Goal: Feedback & Contribution: Submit feedback/report problem

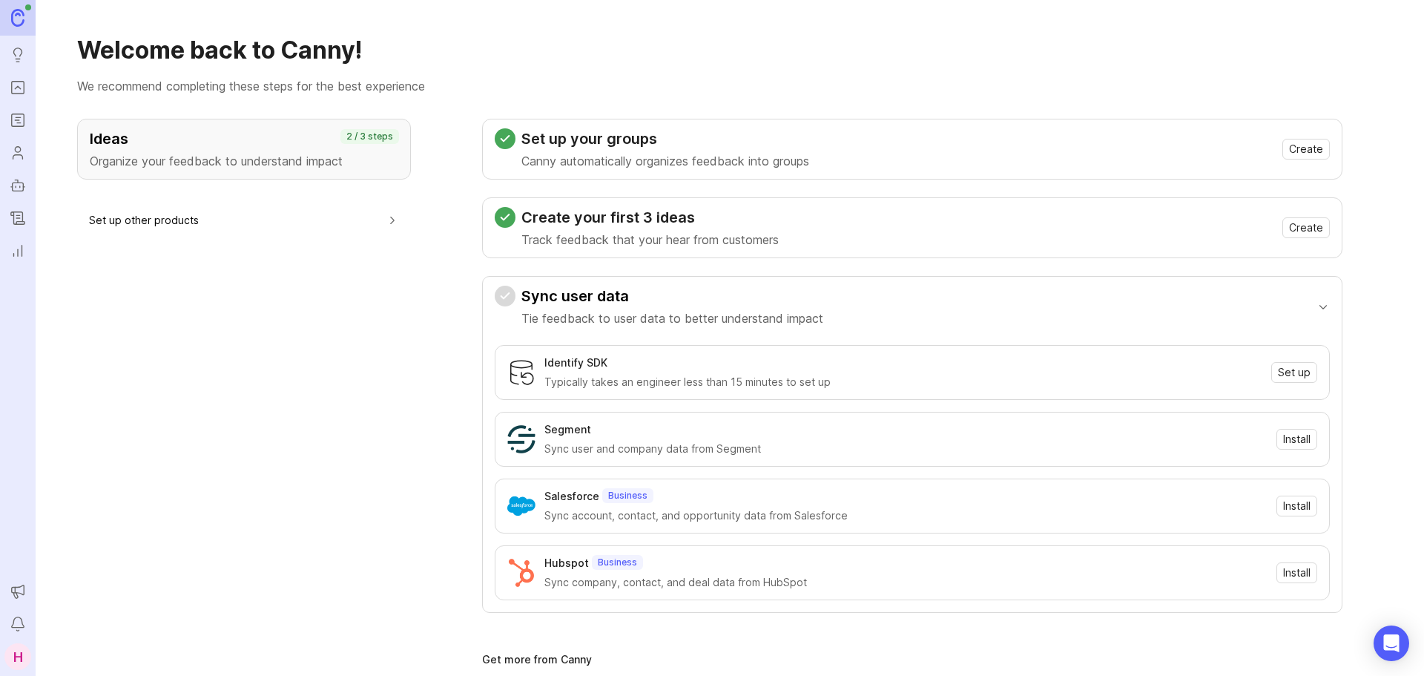
click at [18, 91] on icon "Portal" at bounding box center [18, 88] width 16 height 18
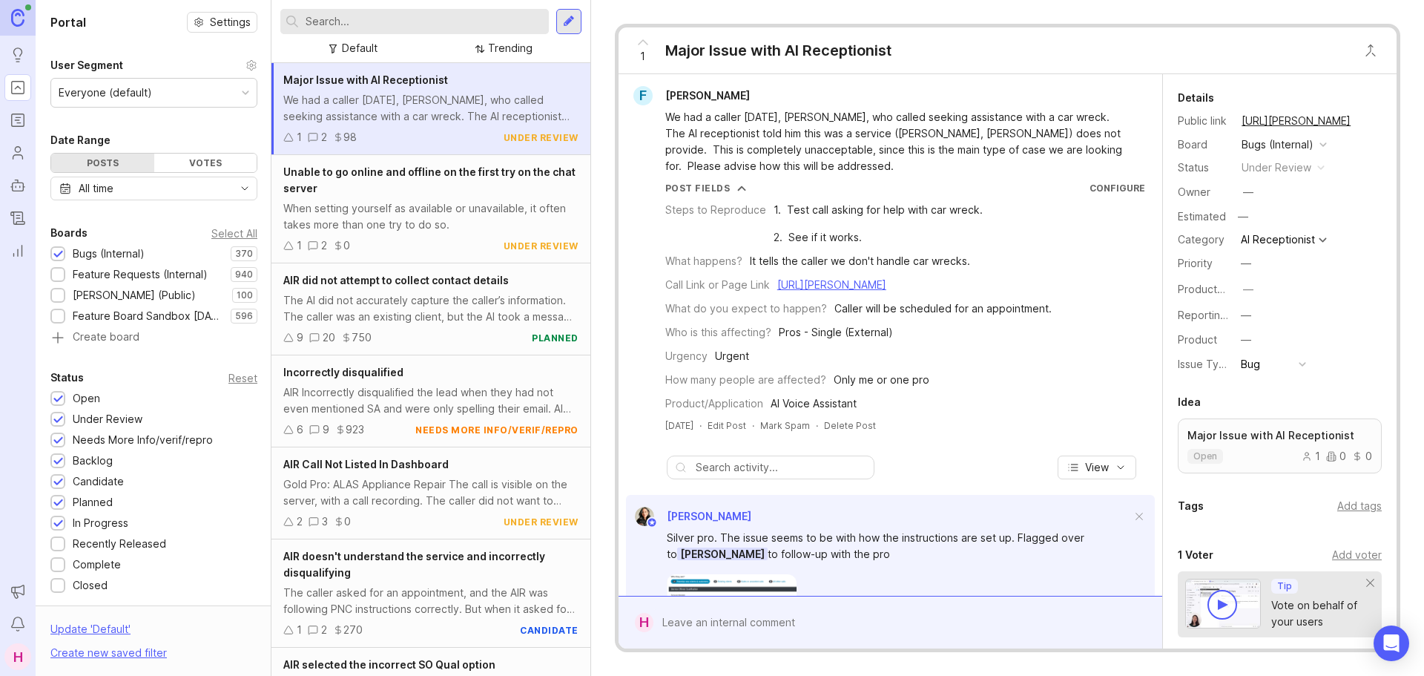
click at [397, 24] on input "text" at bounding box center [424, 21] width 237 height 16
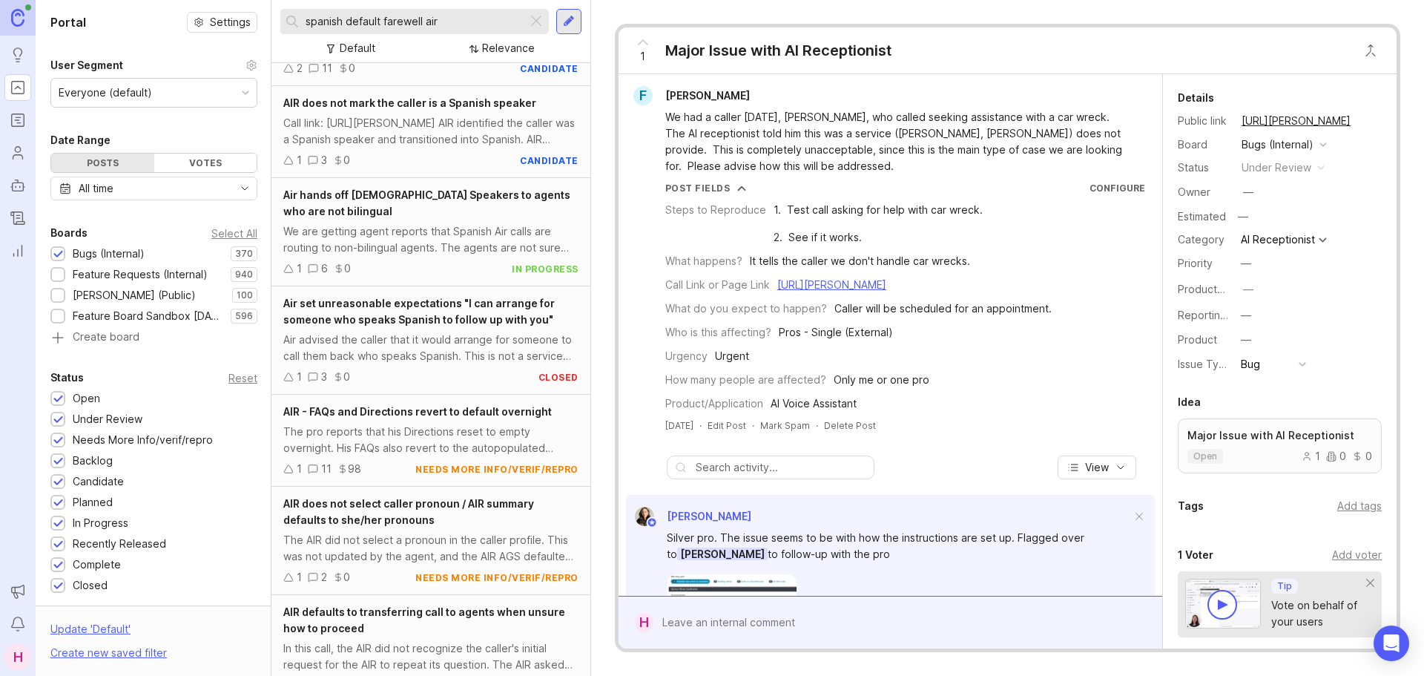
scroll to position [73, 0]
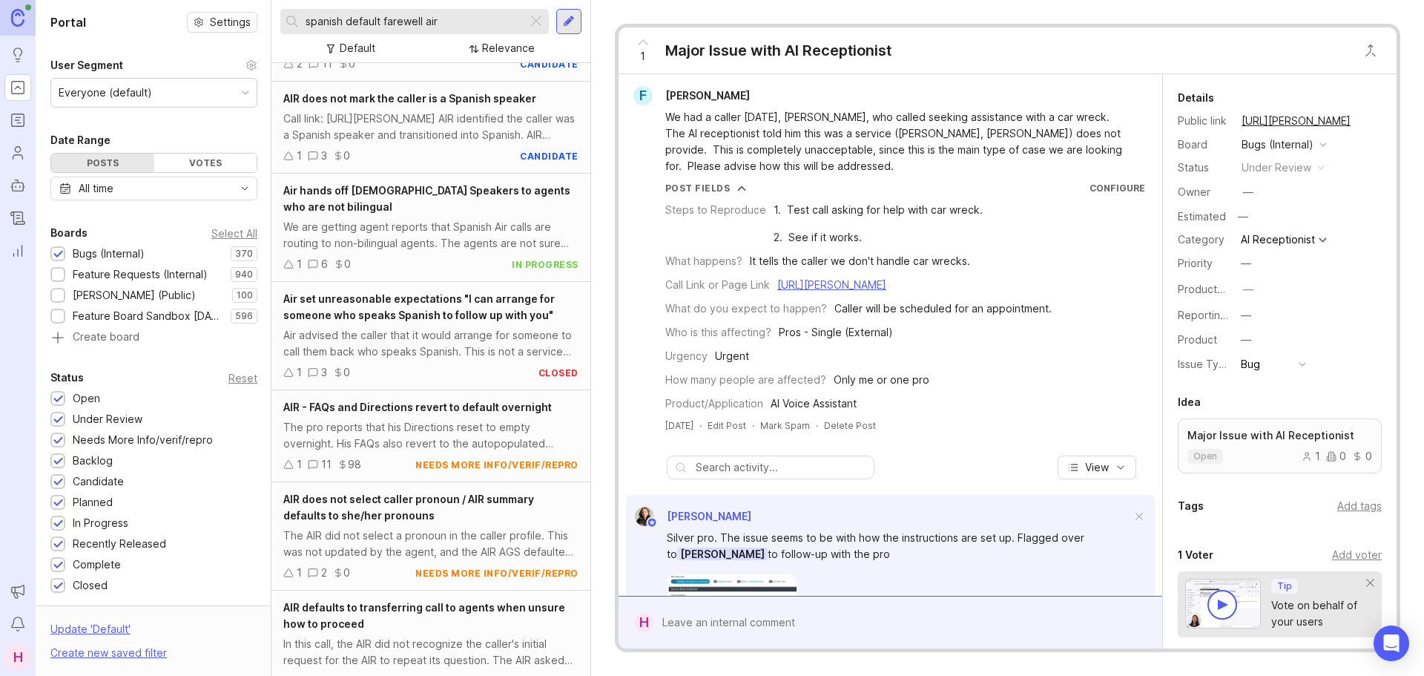
type input "spanish default farewell air"
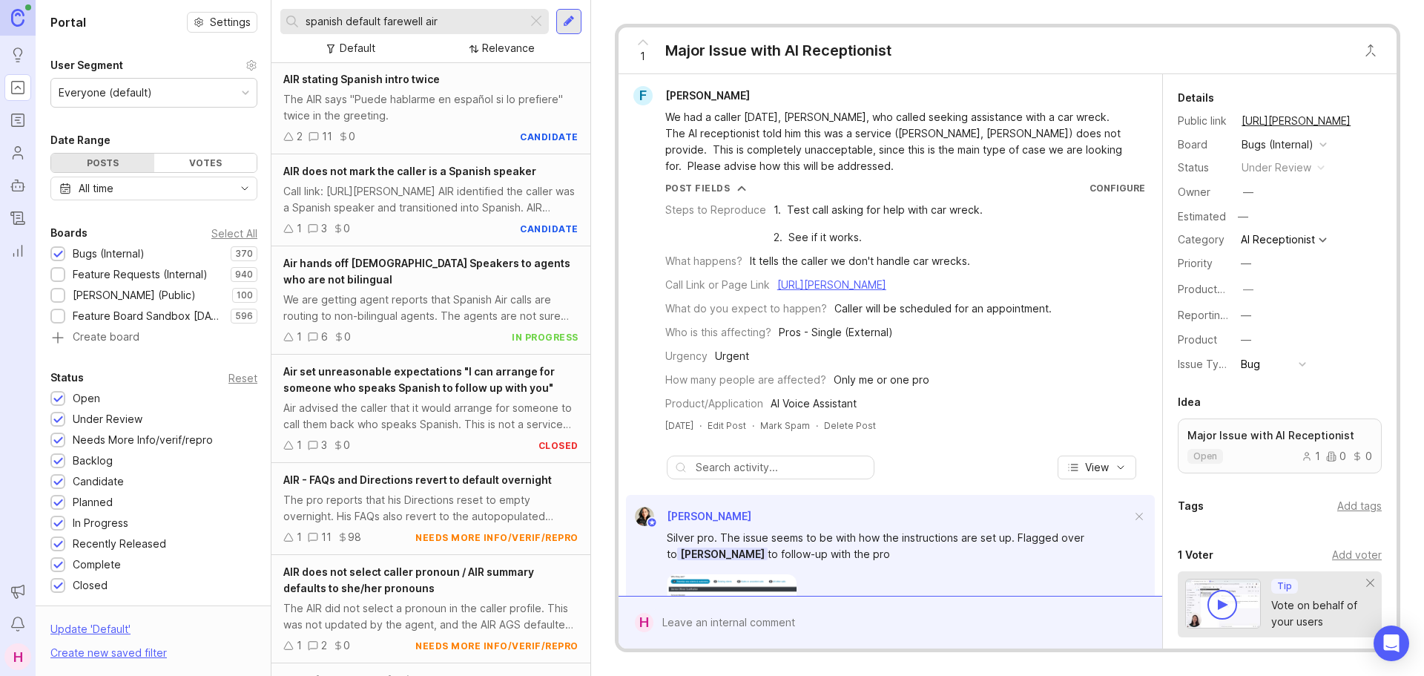
scroll to position [0, 0]
click at [572, 24] on div at bounding box center [569, 21] width 12 height 13
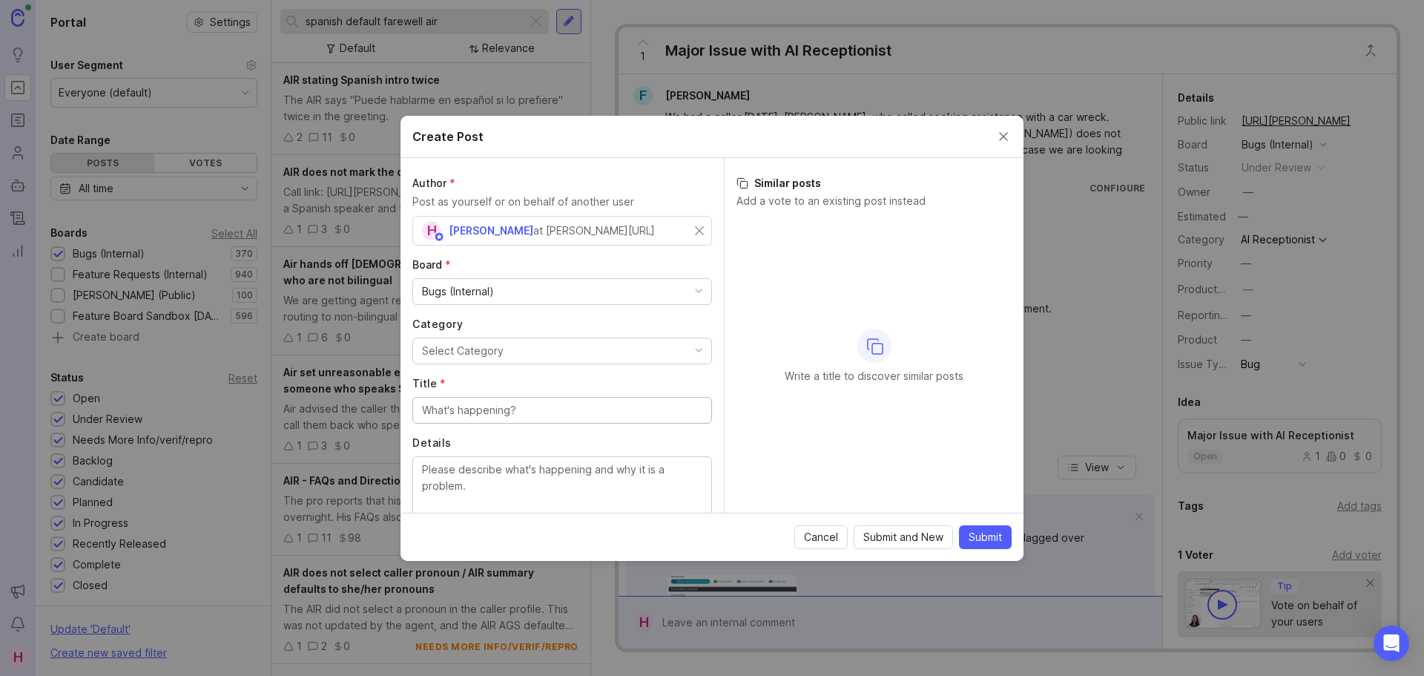
click at [503, 354] on button "Select Category" at bounding box center [562, 351] width 300 height 27
click at [470, 411] on input "Title *" at bounding box center [562, 410] width 280 height 16
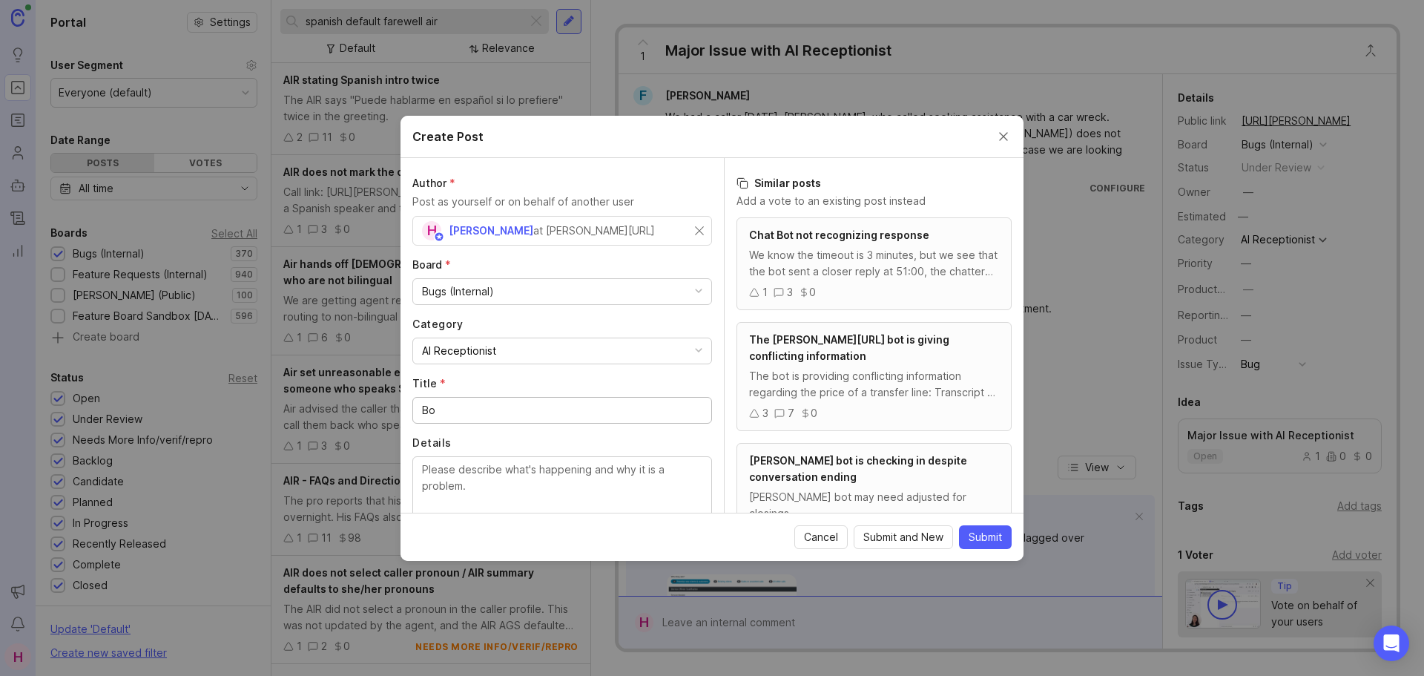
type input "B"
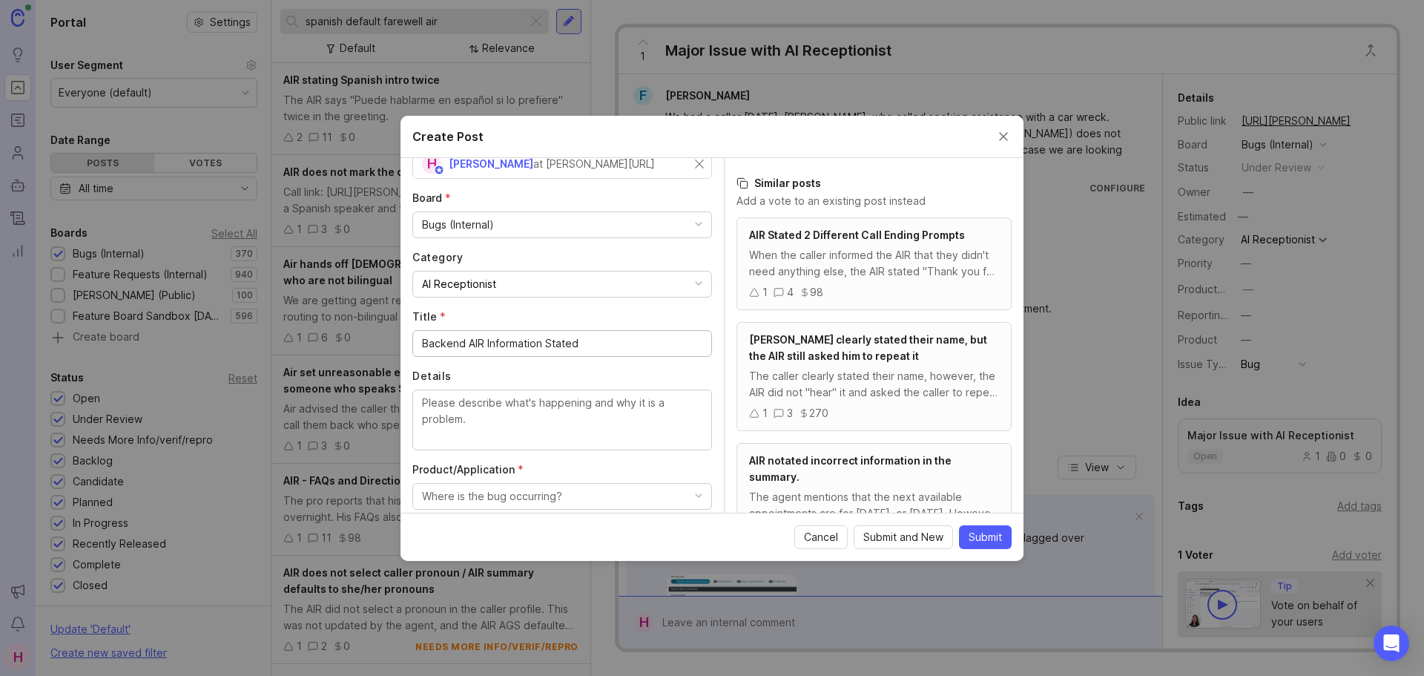
scroll to position [74, 0]
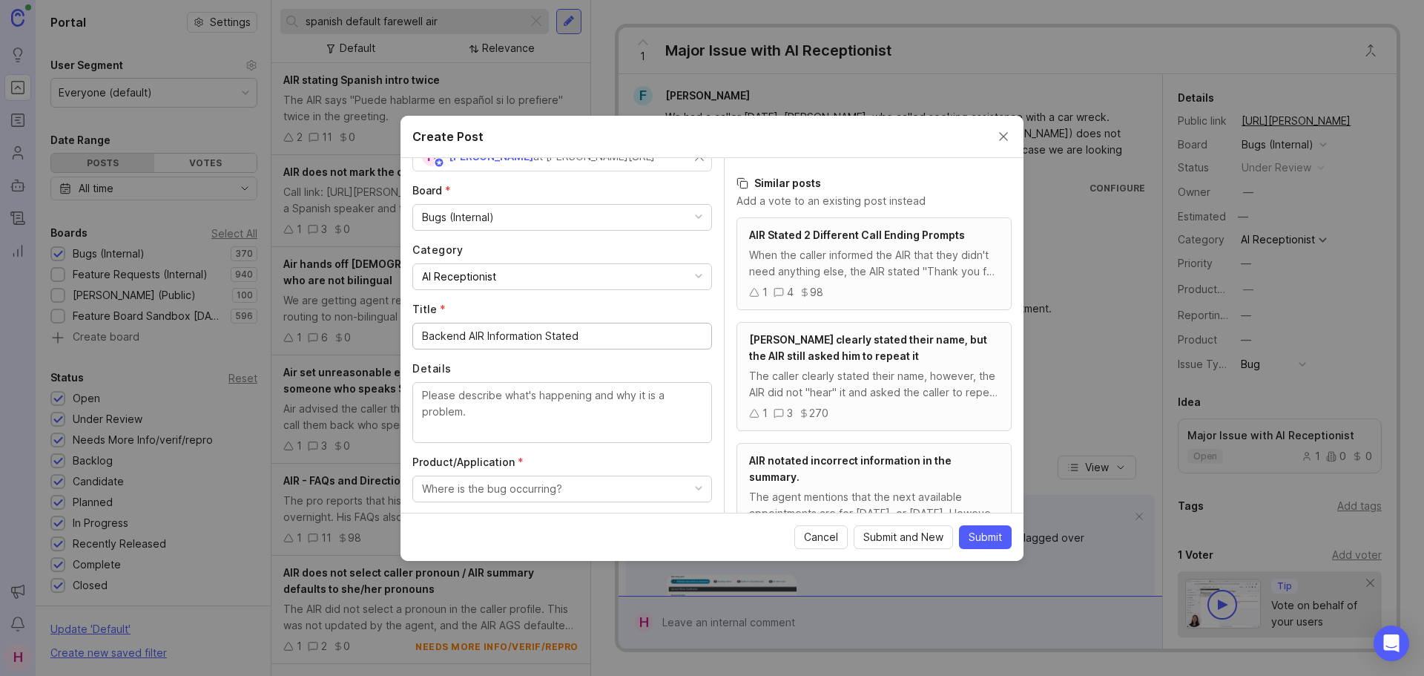
type input "Backend AIR Information Stated"
click at [538, 412] on textarea "Details" at bounding box center [562, 411] width 280 height 49
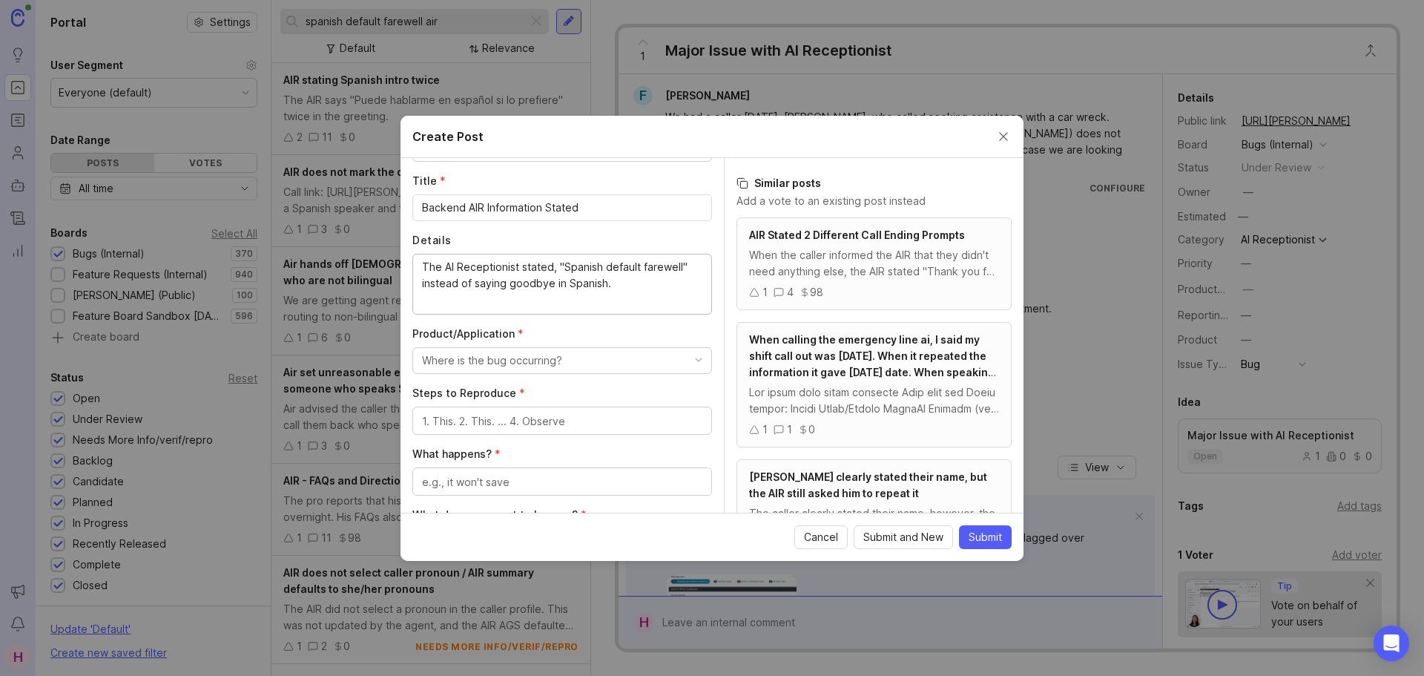
scroll to position [222, 0]
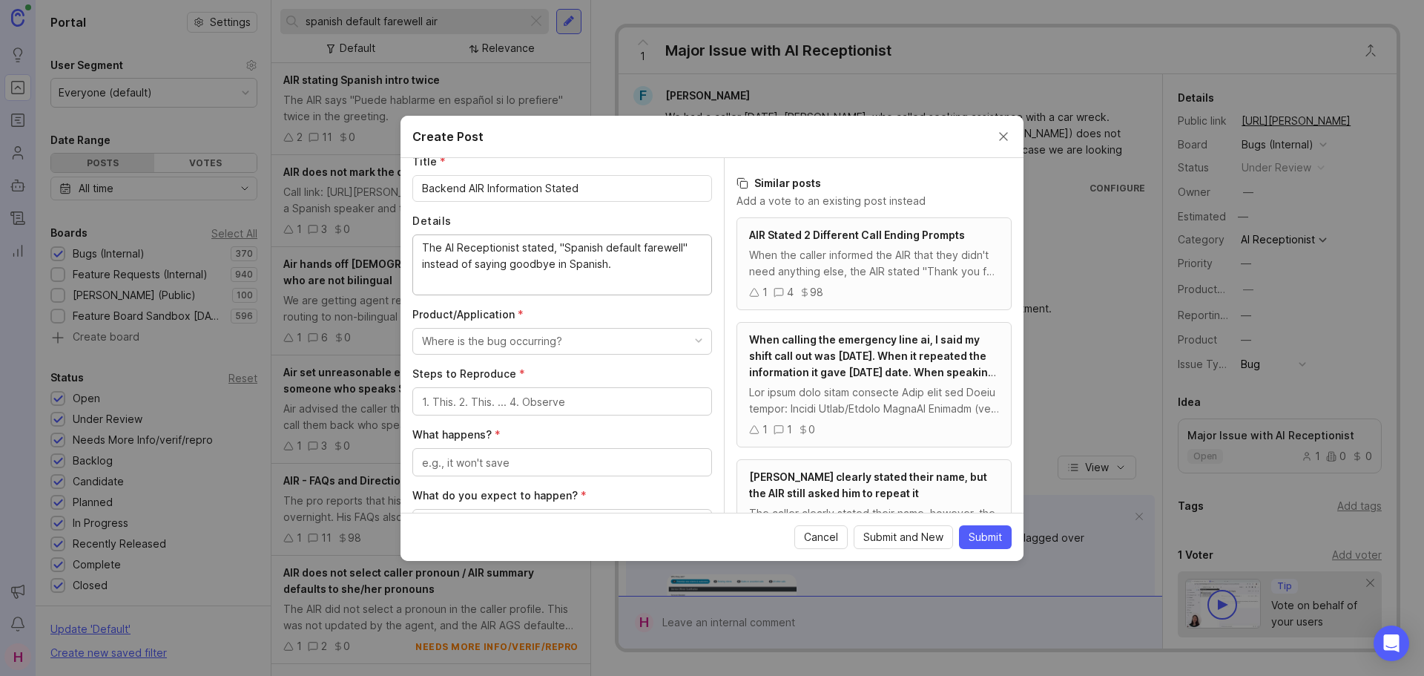
type textarea "The AI Receptionist stated, "Spanish default farewell" instead of saying goodby…"
click at [533, 342] on div "Where is the bug occurring?" at bounding box center [492, 341] width 140 height 16
drag, startPoint x: 493, startPoint y: 486, endPoint x: 493, endPoint y: 476, distance: 9.6
click at [493, 484] on Assistant "AI Voice Assistant" at bounding box center [556, 492] width 289 height 27
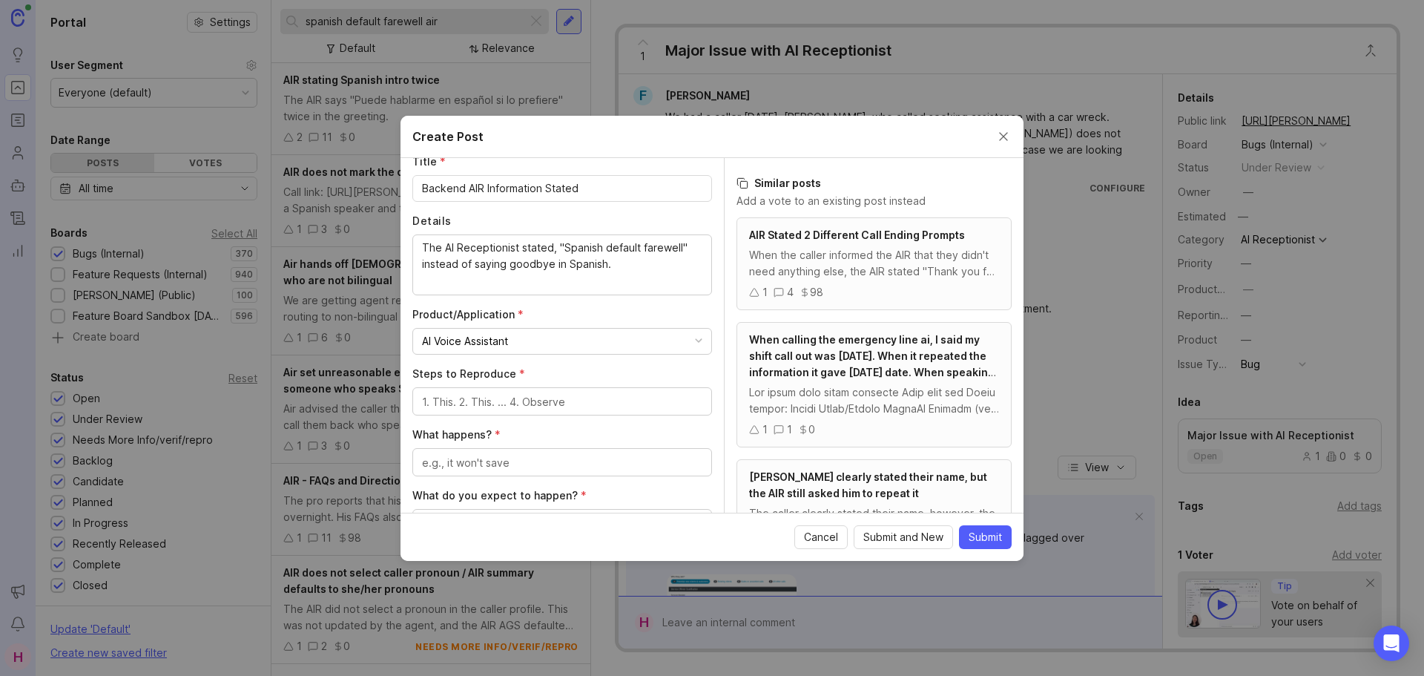
click at [519, 410] on div at bounding box center [562, 401] width 300 height 28
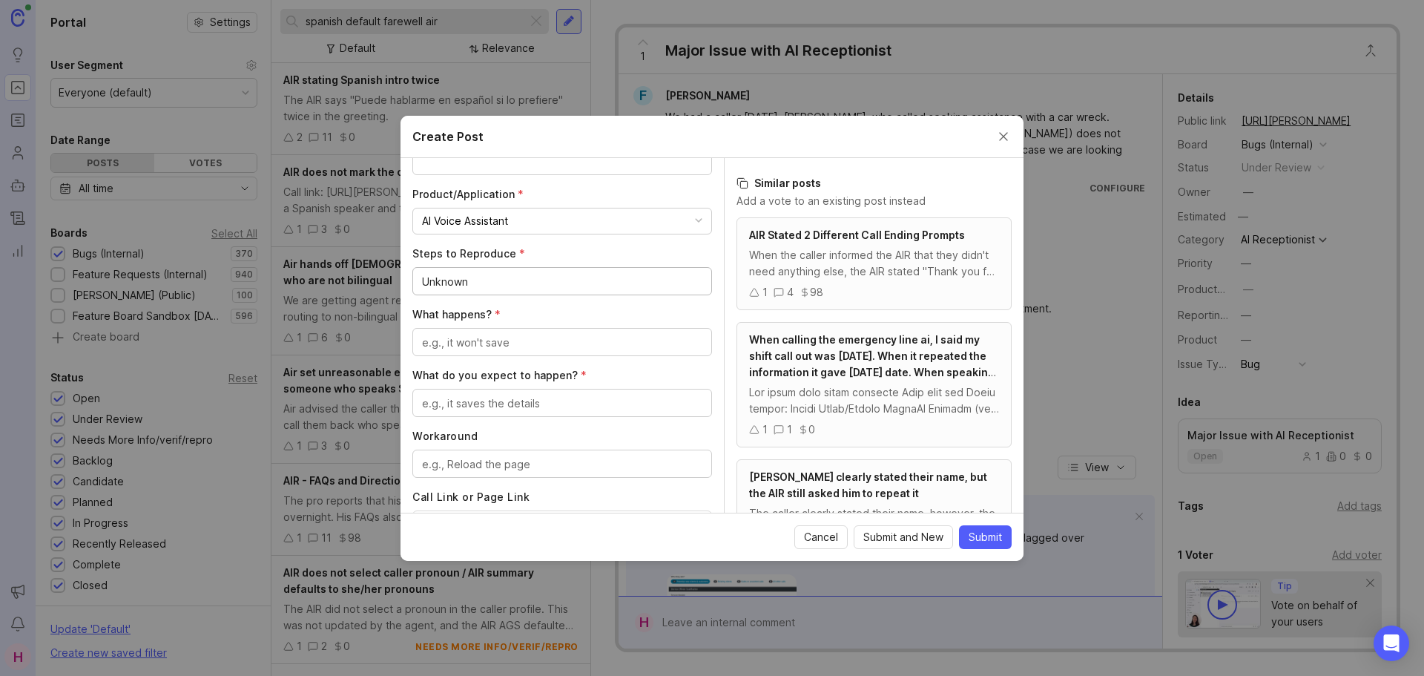
scroll to position [369, 0]
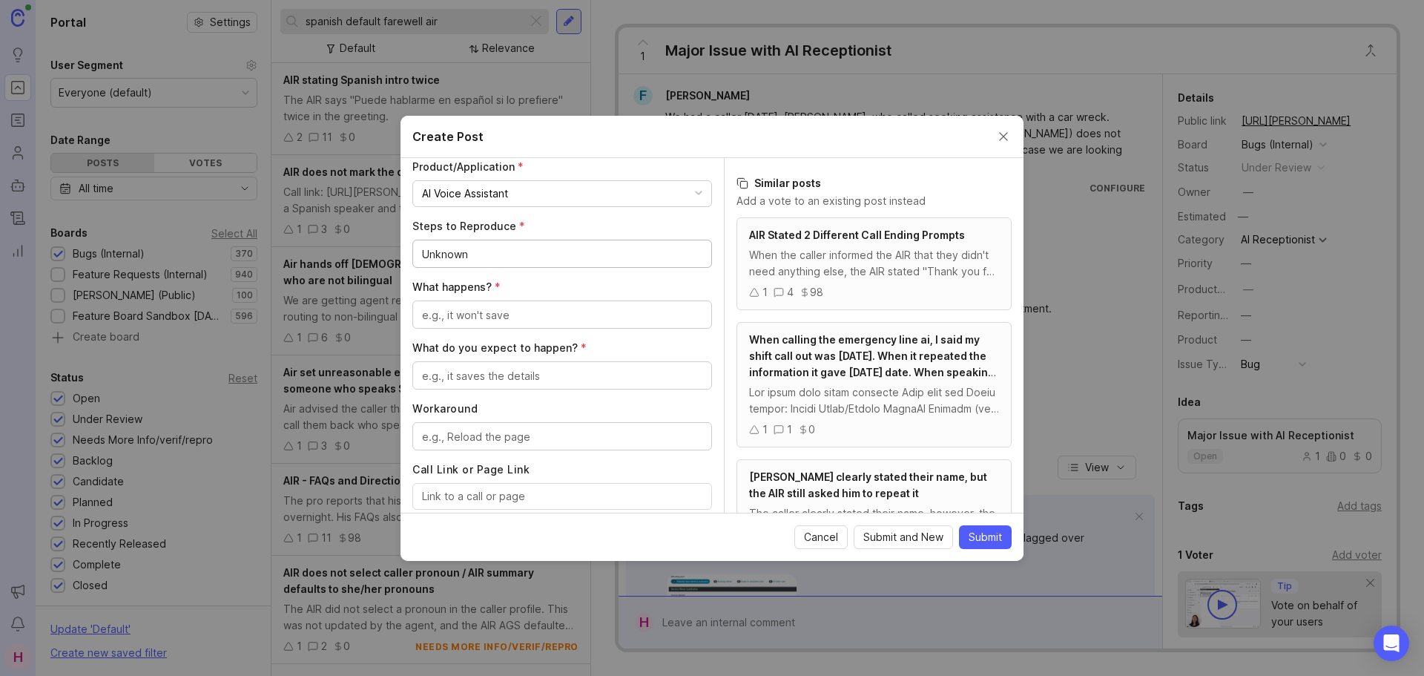
type textarea "Unknown"
click at [503, 314] on textarea "What happens? *" at bounding box center [562, 315] width 280 height 16
type textarea "It says backend information on the call"
click at [487, 365] on div at bounding box center [562, 375] width 300 height 28
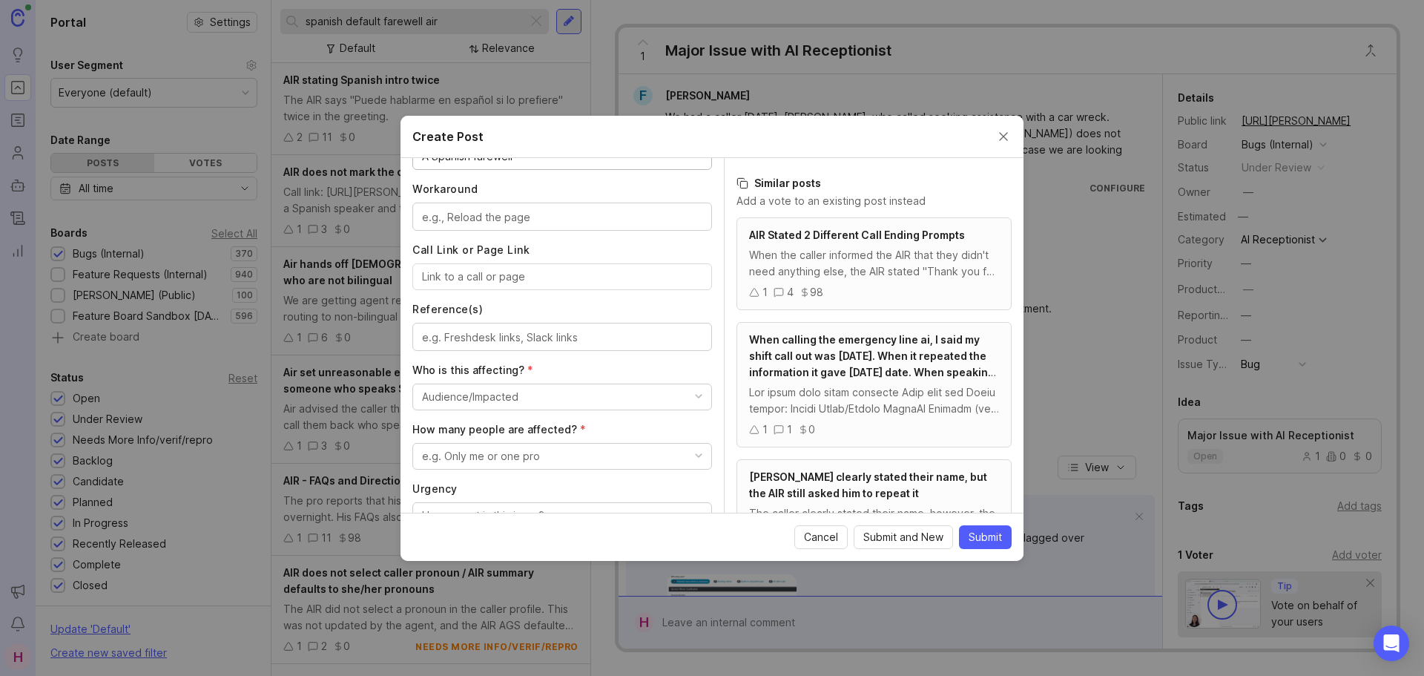
scroll to position [592, 0]
type textarea "A Spanish farewell"
click at [478, 267] on input "Call Link or Page Link" at bounding box center [562, 274] width 280 height 16
paste input "[URL][PERSON_NAME]"
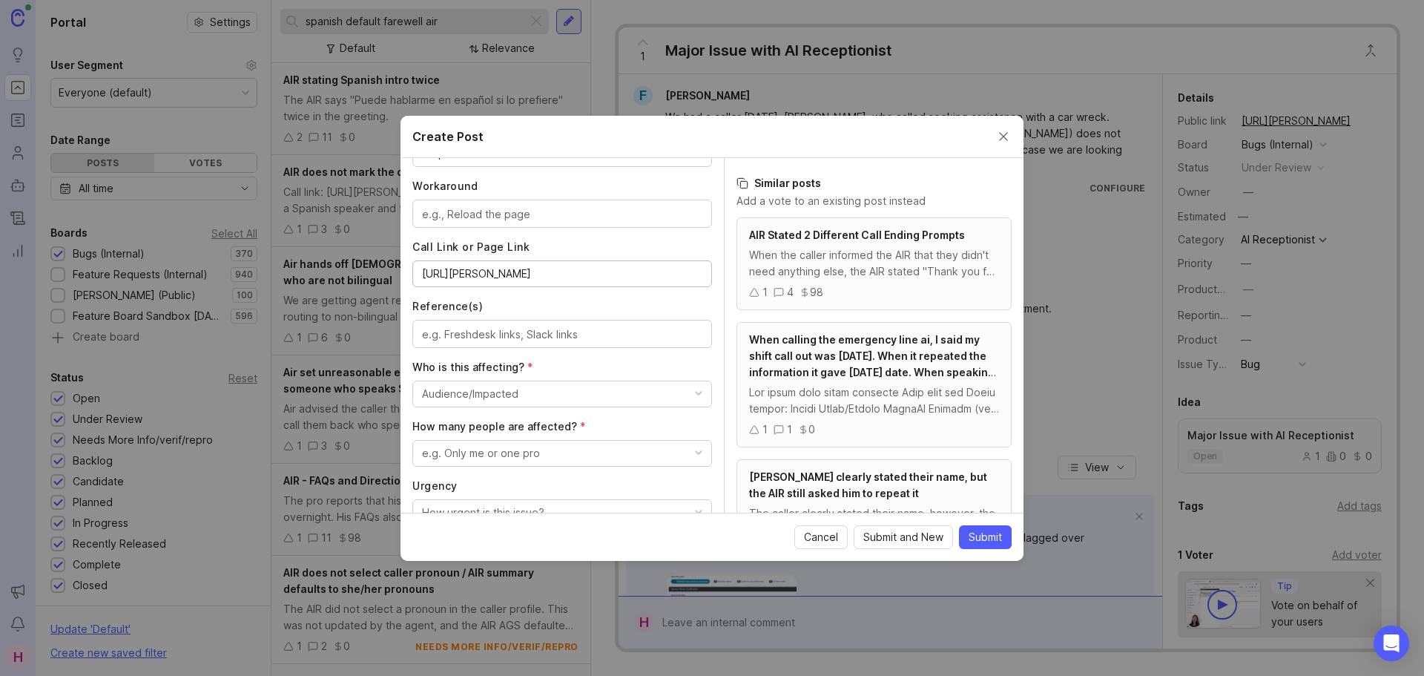
type input "[URL][PERSON_NAME]"
click at [543, 344] on div at bounding box center [562, 334] width 300 height 28
paste textarea "[URL][PERSON_NAME][DOMAIN_NAME]"
type textarea "[URL][PERSON_NAME][DOMAIN_NAME]"
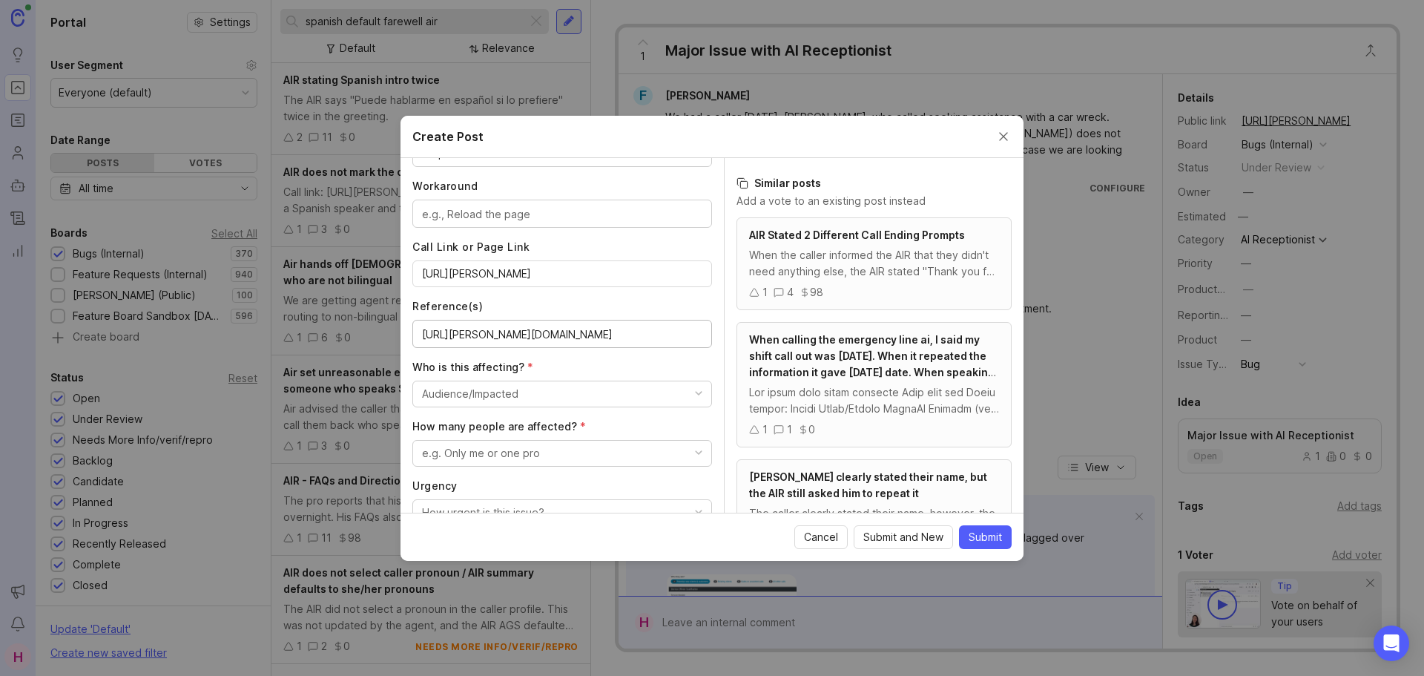
click at [553, 395] on button "Audience/Impacted" at bounding box center [562, 394] width 300 height 27
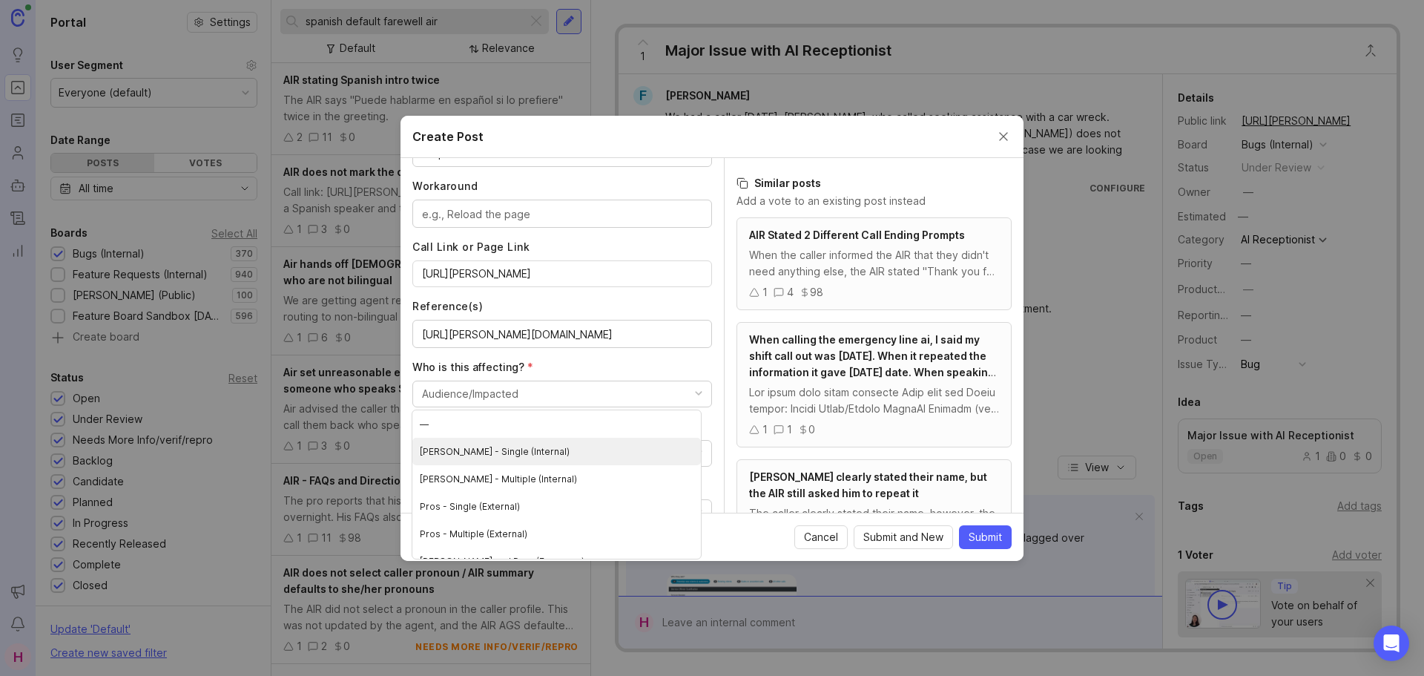
click at [531, 439] on \(Internal\) "[PERSON_NAME] - Single (Internal)" at bounding box center [556, 451] width 289 height 27
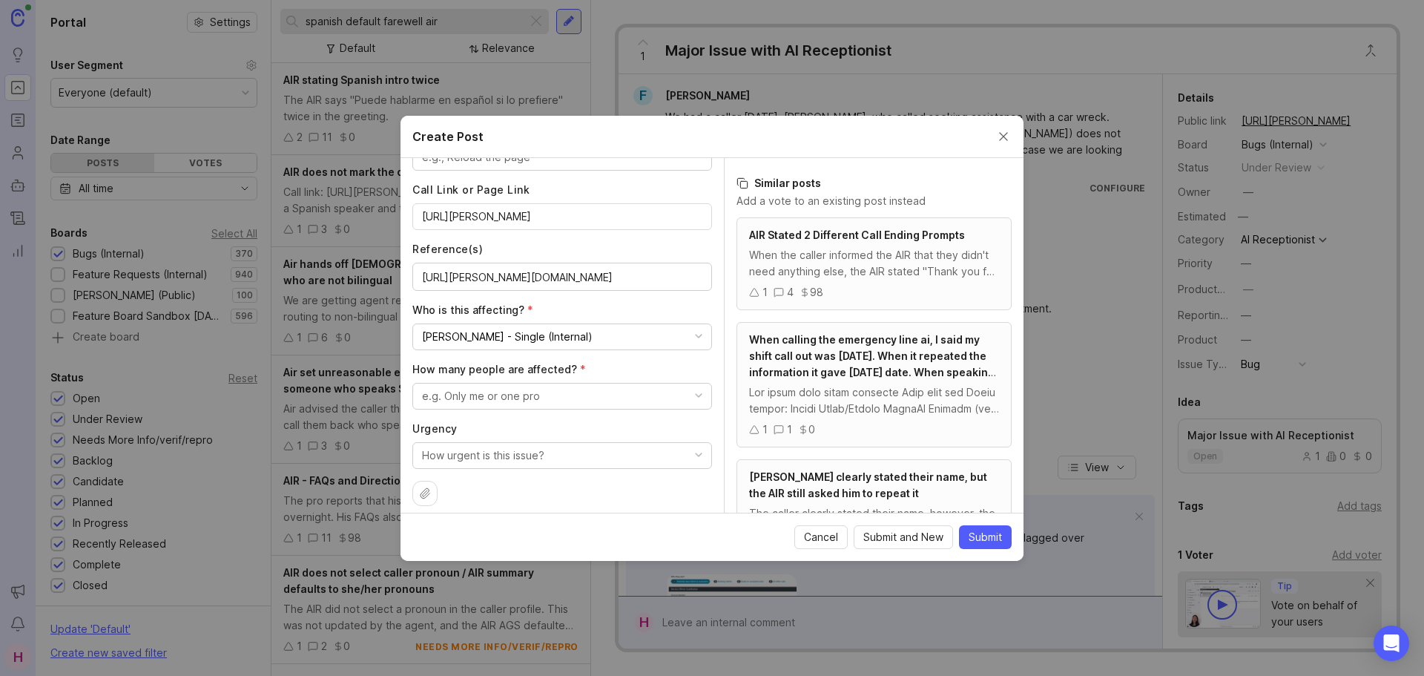
scroll to position [660, 0]
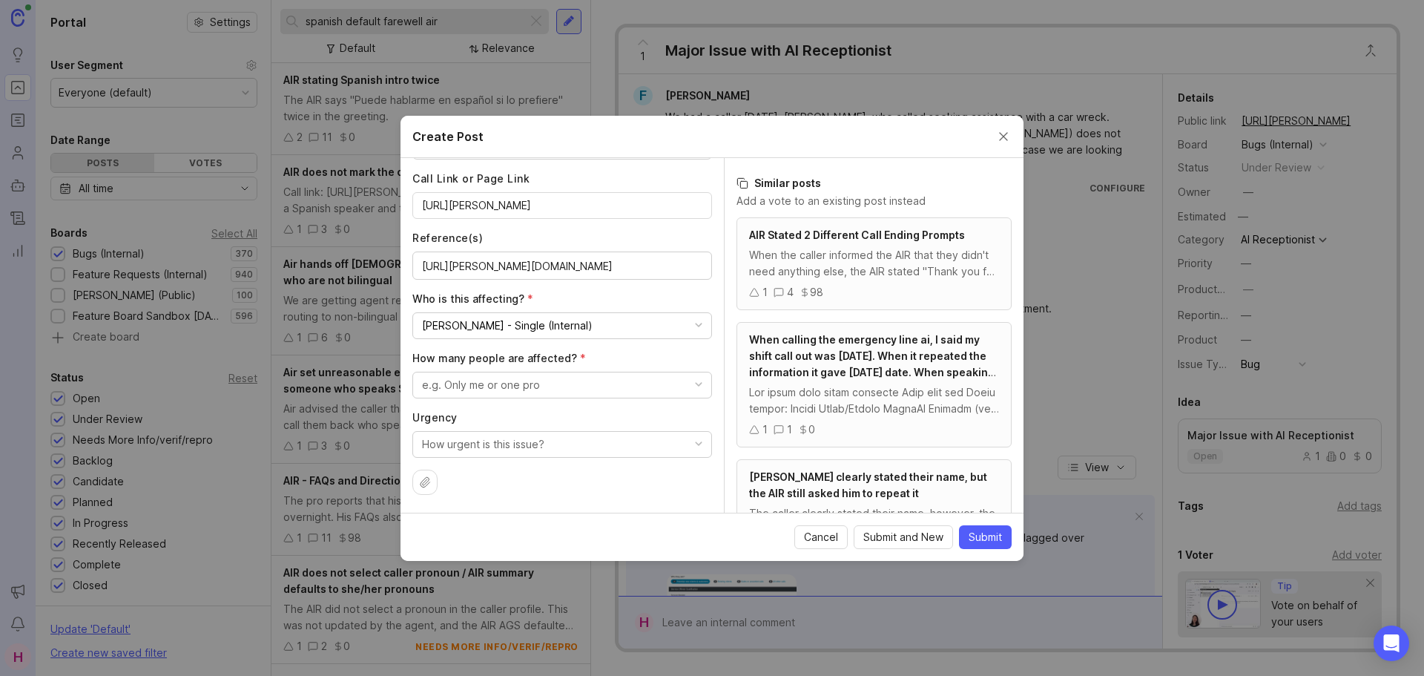
click at [550, 385] on button "e.g. Only me or one pro" at bounding box center [562, 385] width 300 height 27
click at [522, 438] on pro "Only me or one pro" at bounding box center [556, 442] width 289 height 27
click at [567, 442] on button "How urgent is this issue?" at bounding box center [562, 444] width 300 height 27
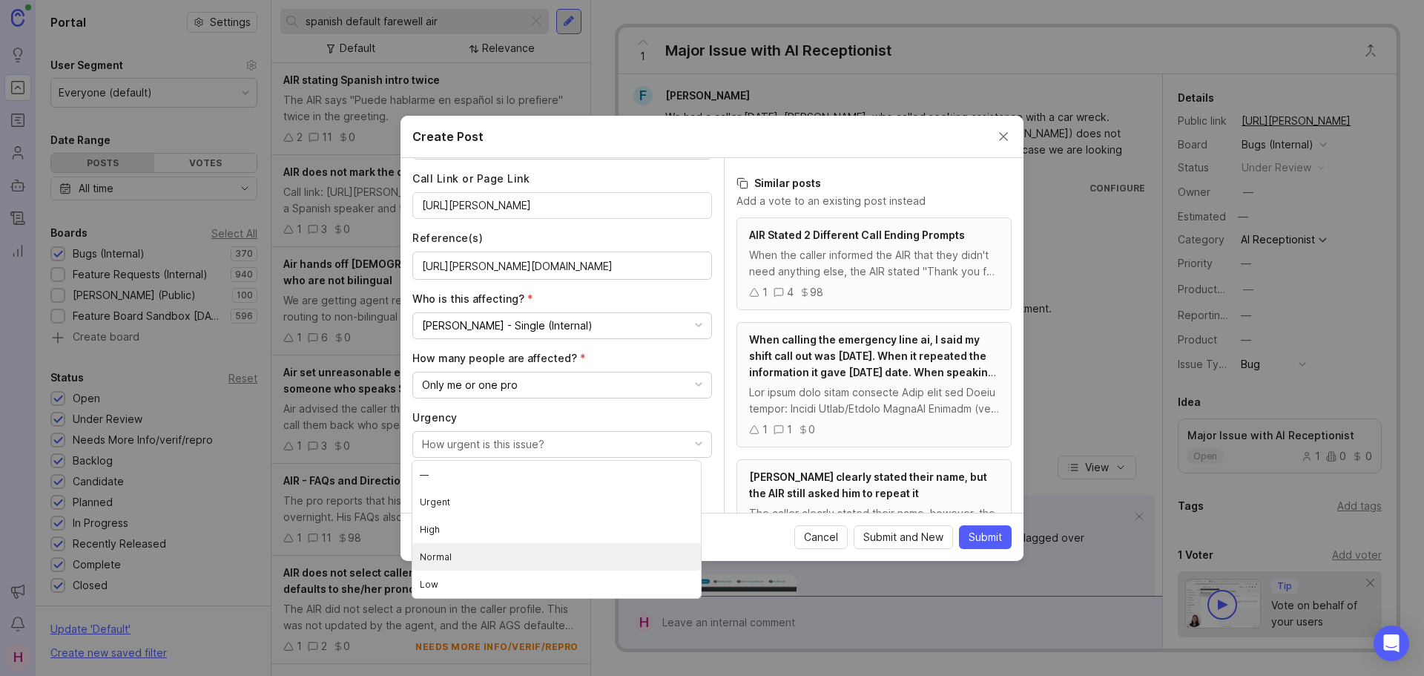
drag, startPoint x: 523, startPoint y: 548, endPoint x: 568, endPoint y: 441, distance: 115.3
click at [523, 547] on li "Normal" at bounding box center [556, 556] width 289 height 27
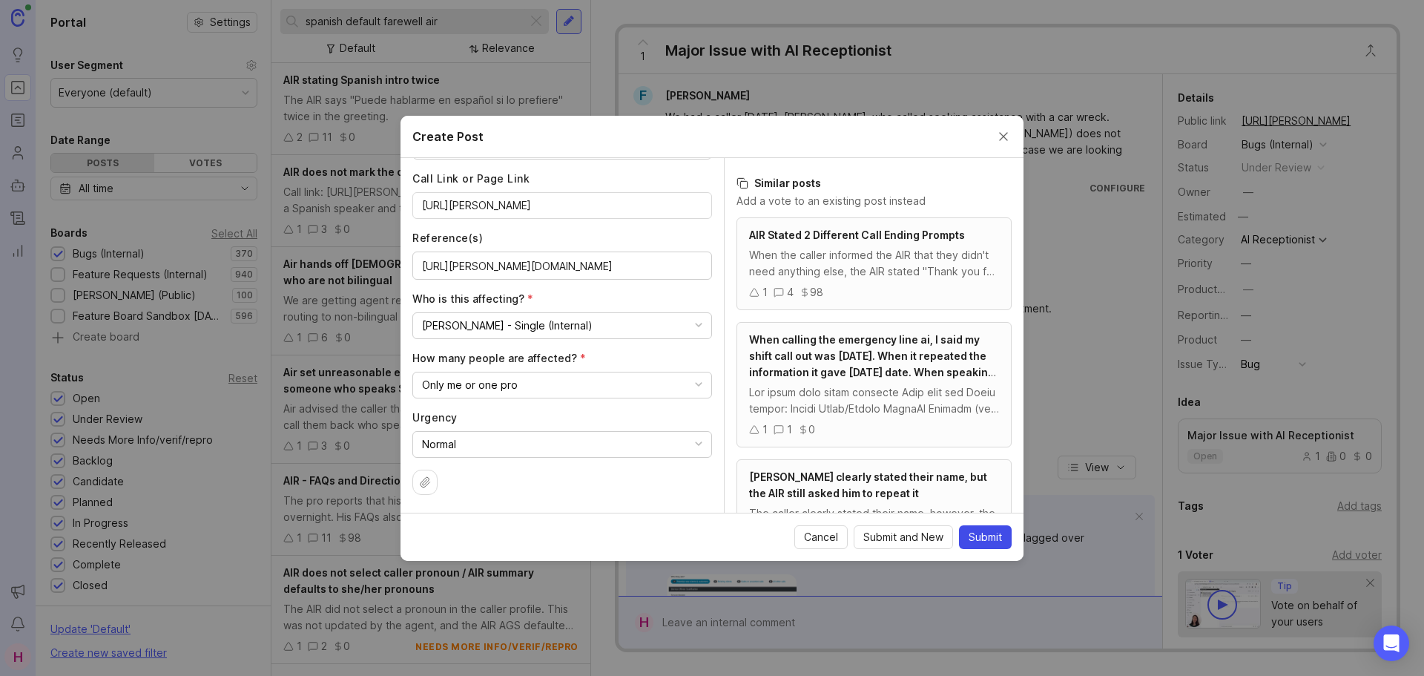
click at [990, 543] on span "Submit" at bounding box center [985, 537] width 33 height 15
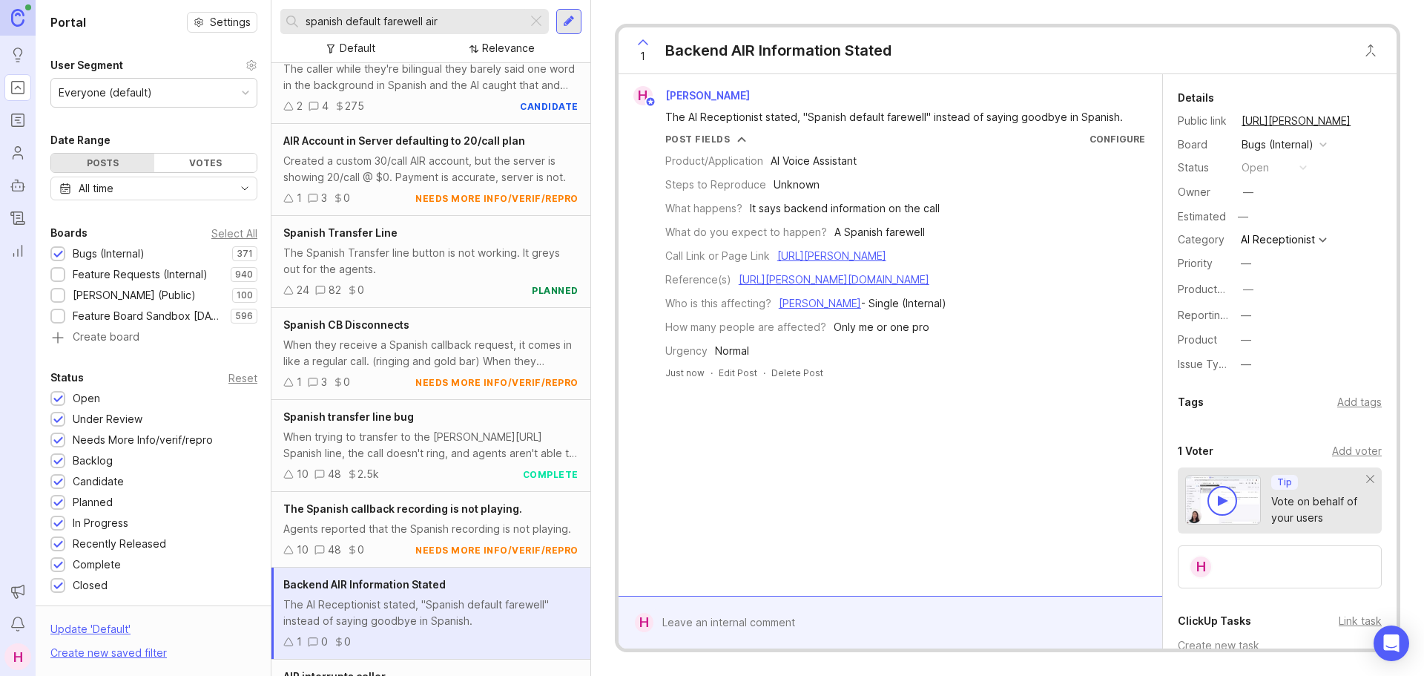
click at [542, 19] on div at bounding box center [536, 21] width 18 height 19
